Goal: Task Accomplishment & Management: Complete application form

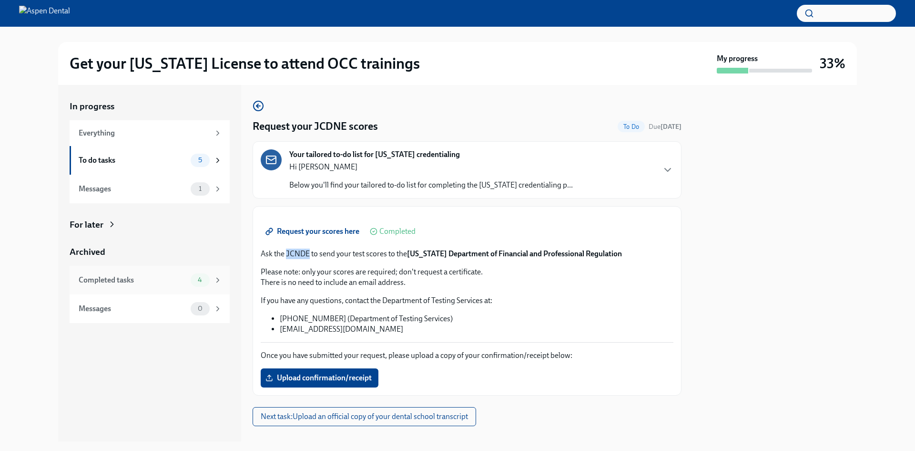
scroll to position [95, 0]
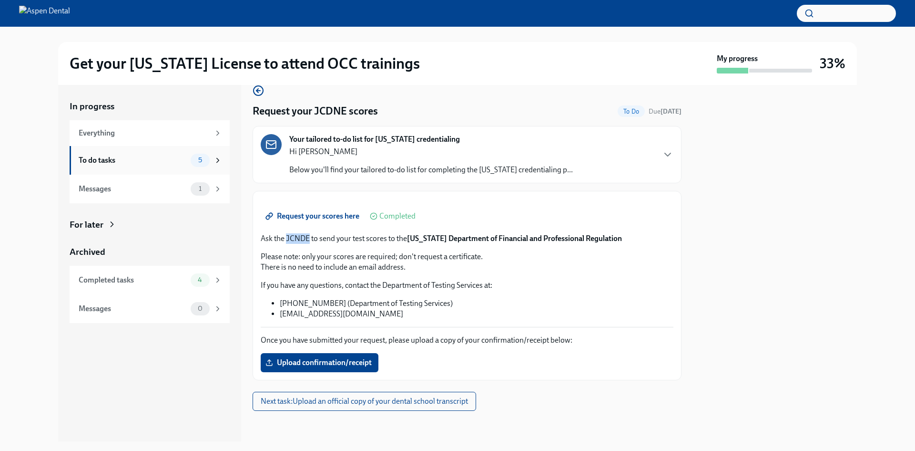
click at [158, 163] on div "To do tasks" at bounding box center [133, 160] width 108 height 10
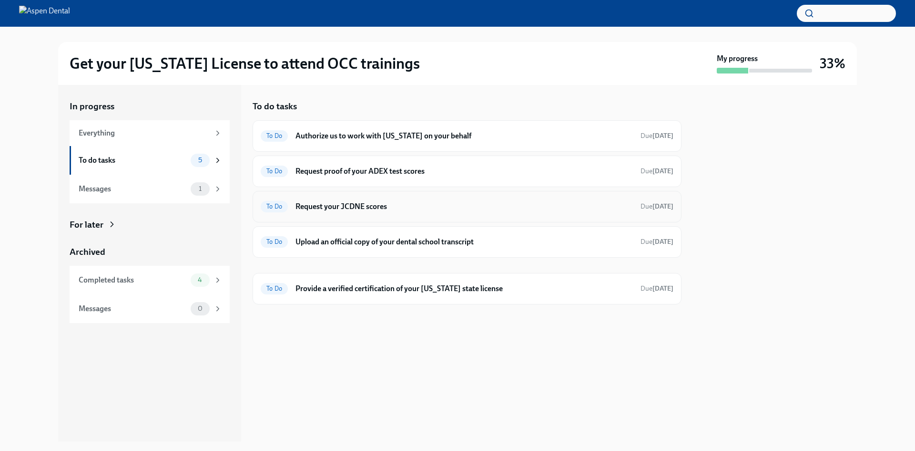
click at [367, 208] on h6 "Request your JCDNE scores" at bounding box center [465, 206] width 338 height 10
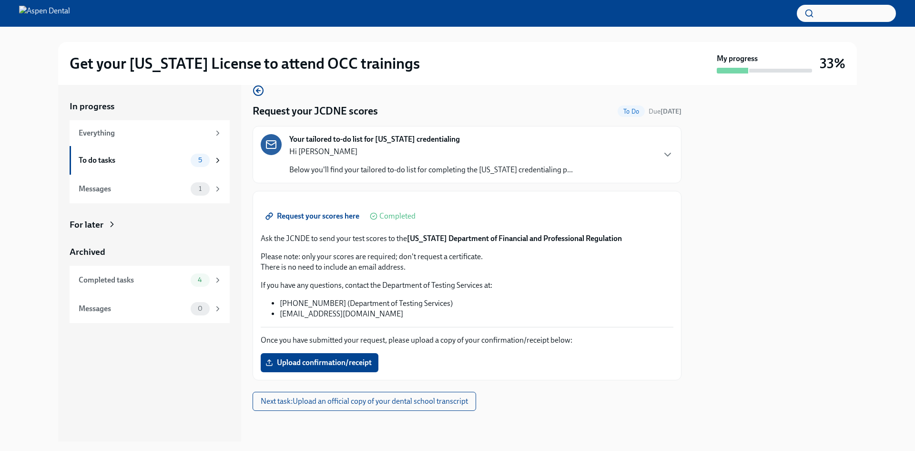
scroll to position [126, 0]
click at [300, 237] on p "Ask the JCNDE to send your test scores to the [US_STATE] Department of Financia…" at bounding box center [467, 238] width 413 height 10
copy p "JCNDE"
click at [326, 220] on span "Request your scores here" at bounding box center [313, 216] width 92 height 10
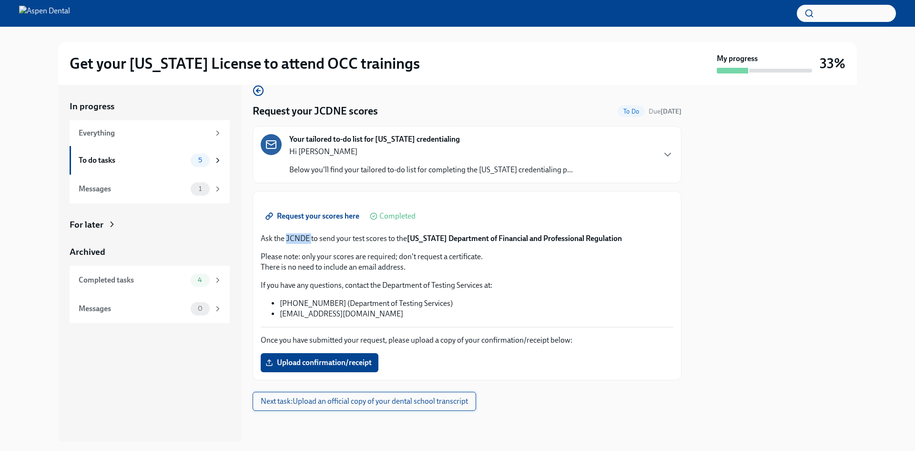
click at [447, 404] on span "Next task : Upload an official copy of your dental school transcript" at bounding box center [364, 401] width 207 height 10
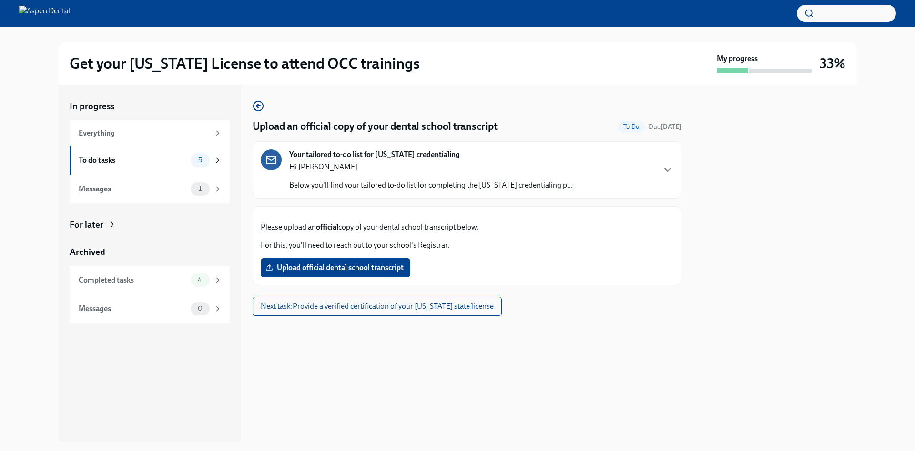
scroll to position [16, 0]
click at [145, 157] on div "To do tasks" at bounding box center [133, 160] width 108 height 10
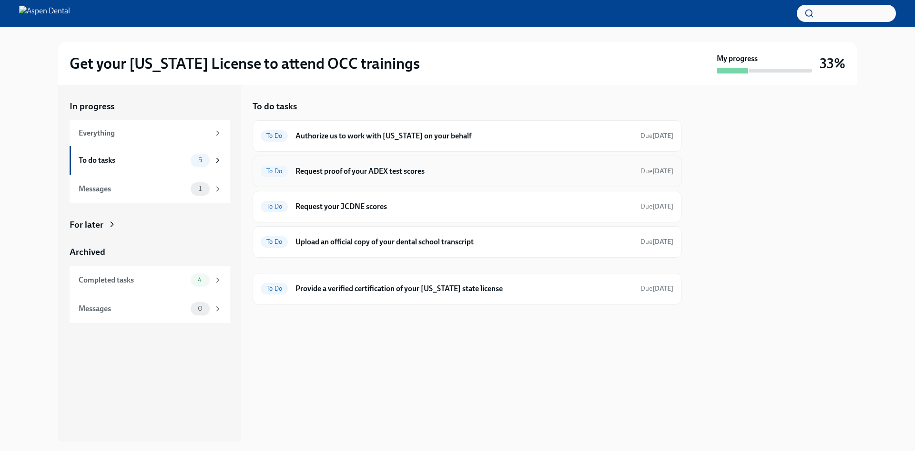
click at [426, 166] on h6 "Request proof of your ADEX test scores" at bounding box center [465, 171] width 338 height 10
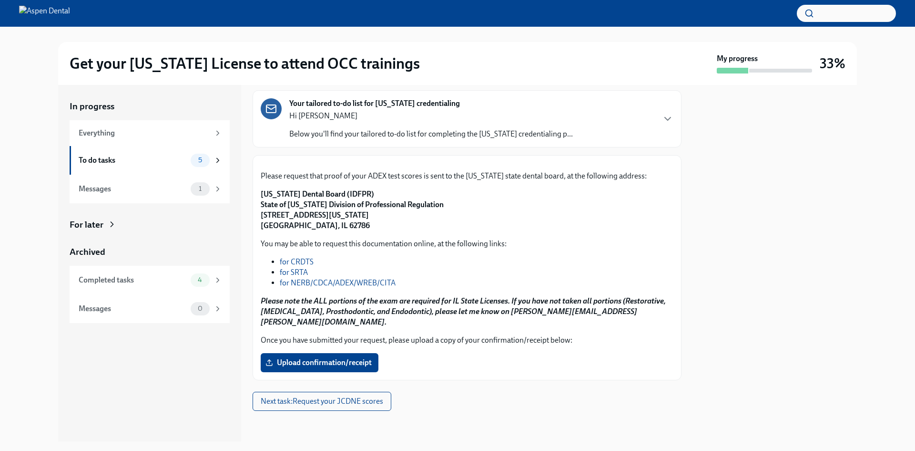
scroll to position [143, 0]
click at [329, 367] on span "Upload confirmation/receipt" at bounding box center [319, 363] width 104 height 10
click at [0, 0] on input "Upload confirmation/receipt" at bounding box center [0, 0] width 0 height 0
click at [320, 287] on link "for NERB/CDCA/ADEX/WREB/CITA" at bounding box center [338, 282] width 116 height 9
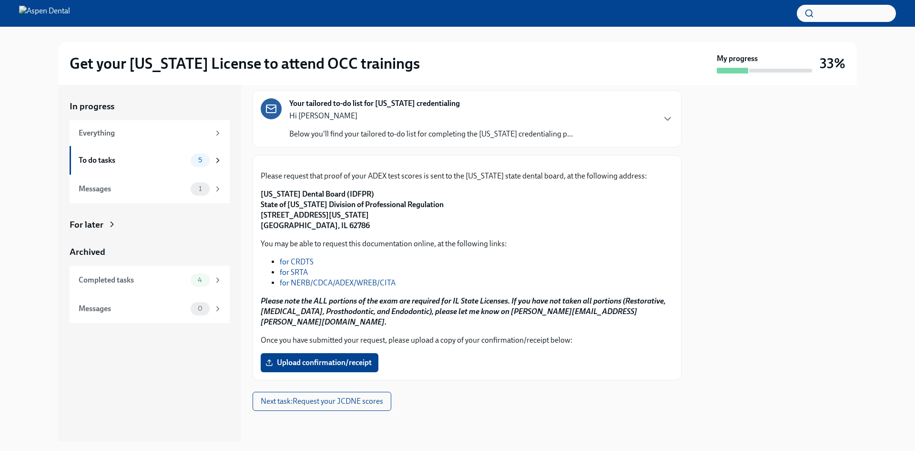
click at [360, 287] on link "for NERB/CDCA/ADEX/WREB/CITA" at bounding box center [338, 282] width 116 height 9
click at [384, 287] on link "for NERB/CDCA/ADEX/WREB/CITA" at bounding box center [338, 282] width 116 height 9
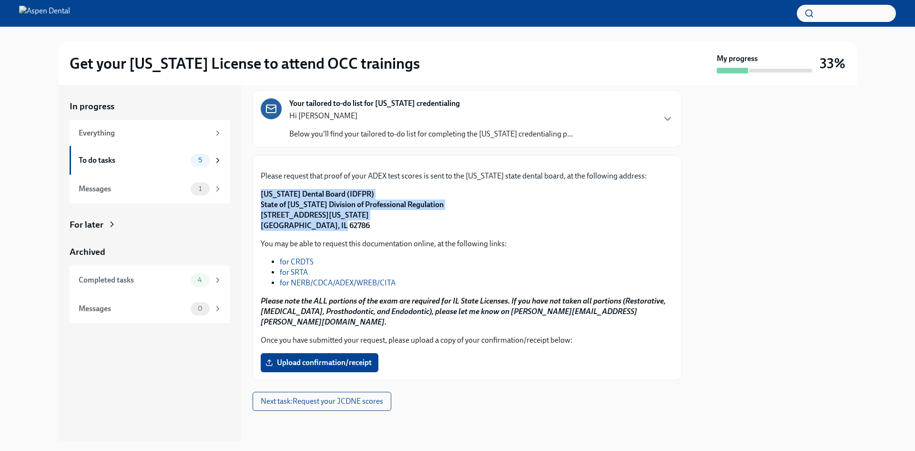
drag, startPoint x: 346, startPoint y: 235, endPoint x: 258, endPoint y: 194, distance: 96.2
click at [258, 194] on div "Please request that proof of your ADEX test scores is sent to the [US_STATE] st…" at bounding box center [467, 267] width 429 height 225
copy strong "[US_STATE] Dental Board (IDFPR) State of [US_STATE] Division of Professional Re…"
click at [175, 154] on div "To do tasks 5" at bounding box center [151, 160] width 144 height 13
